Goal: Task Accomplishment & Management: Manage account settings

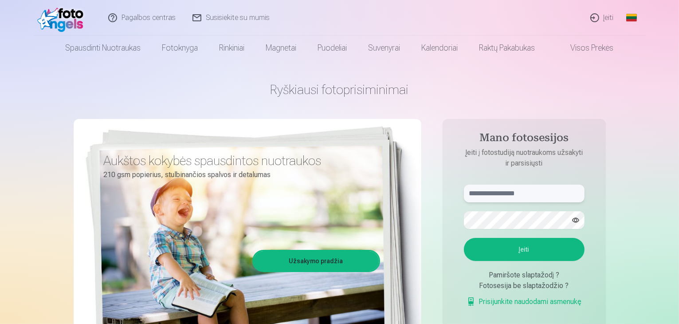
click at [495, 192] on input "text" at bounding box center [524, 193] width 121 height 18
type input "**********"
click at [464, 238] on button "Įeiti" at bounding box center [524, 249] width 121 height 23
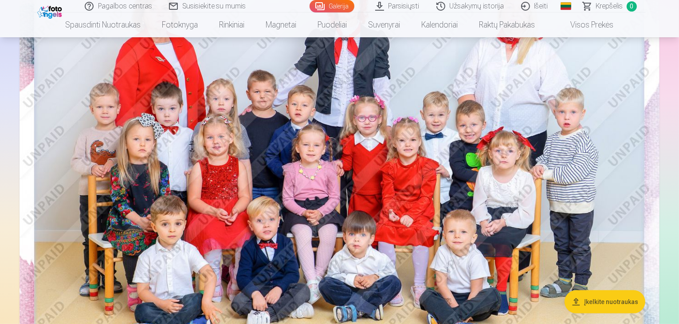
scroll to position [133, 0]
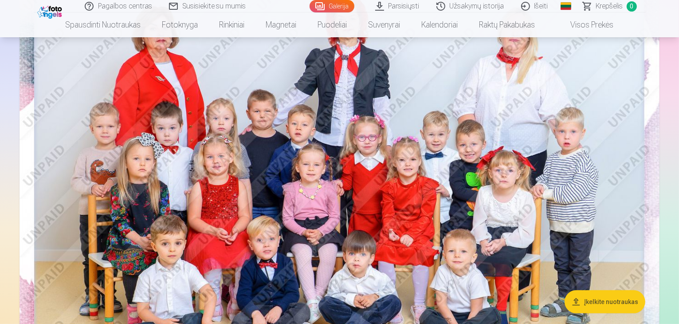
drag, startPoint x: 652, startPoint y: 208, endPoint x: 651, endPoint y: 184, distance: 23.9
drag, startPoint x: 678, startPoint y: 201, endPoint x: 681, endPoint y: 117, distance: 83.4
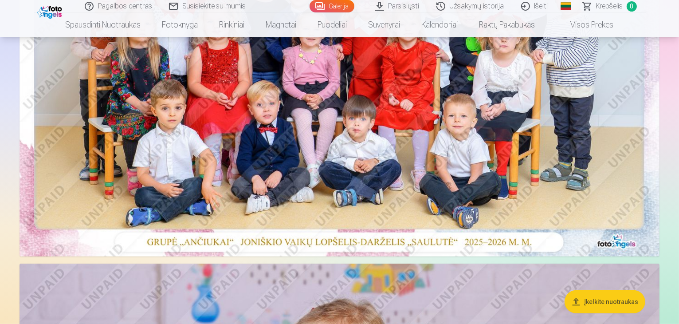
scroll to position [89, 0]
